Goal: Information Seeking & Learning: Learn about a topic

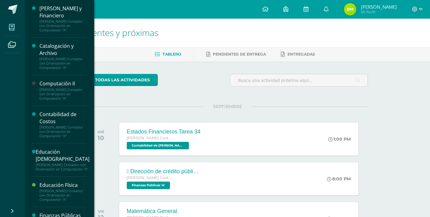
click at [7, 26] on span at bounding box center [12, 27] width 14 height 14
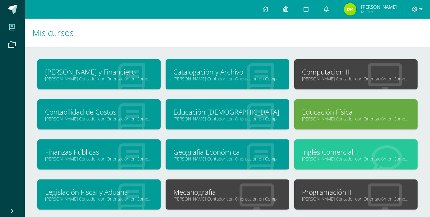
click at [217, 162] on div "Geografía Económica Quinto Perito Contador con Orientación en Computación "A"" at bounding box center [227, 155] width 123 height 30
click at [221, 152] on link "Geografía Económica" at bounding box center [228, 152] width 108 height 10
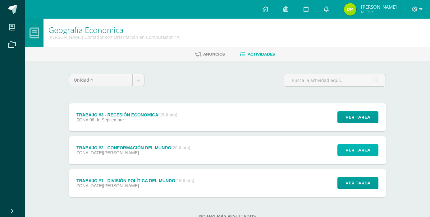
click at [367, 150] on span "Ver tarea" at bounding box center [358, 151] width 25 height 12
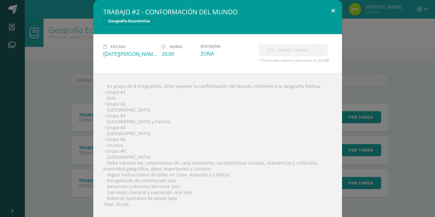
click at [327, 9] on button at bounding box center [333, 10] width 18 height 21
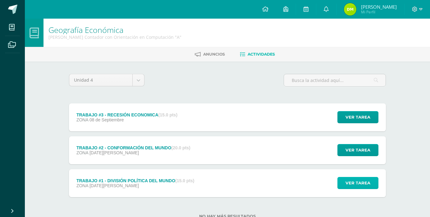
click at [356, 188] on span "Ver tarea" at bounding box center [358, 184] width 25 height 12
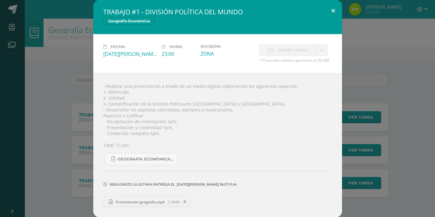
click at [330, 13] on button at bounding box center [333, 10] width 18 height 21
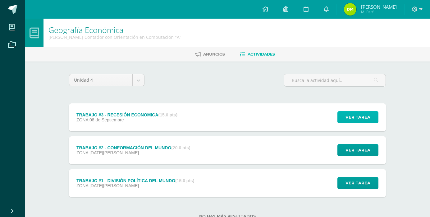
click at [351, 117] on span "Ver tarea" at bounding box center [358, 118] width 25 height 12
